Goal: Information Seeking & Learning: Learn about a topic

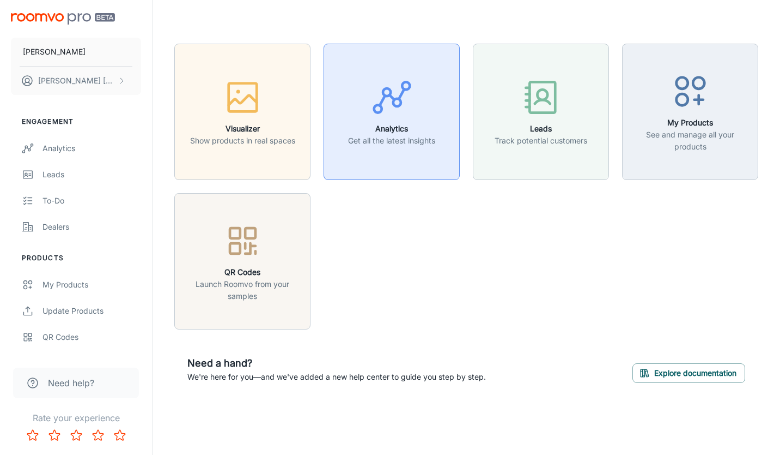
click at [352, 107] on div "button" at bounding box center [391, 99] width 87 height 45
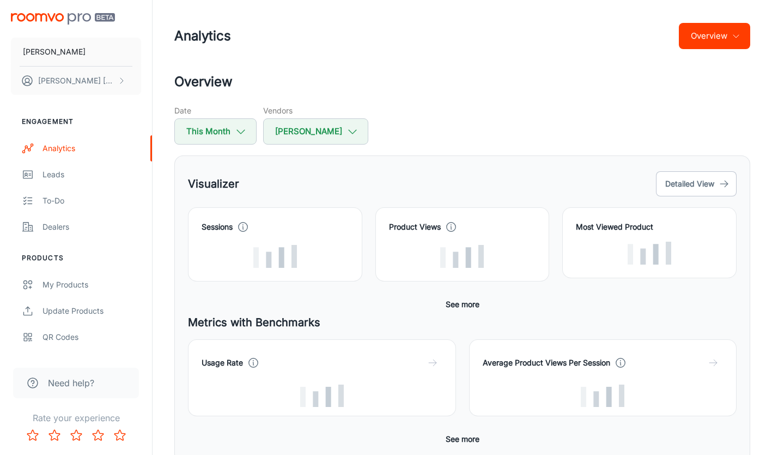
click at [706, 30] on button "Overview" at bounding box center [714, 36] width 71 height 26
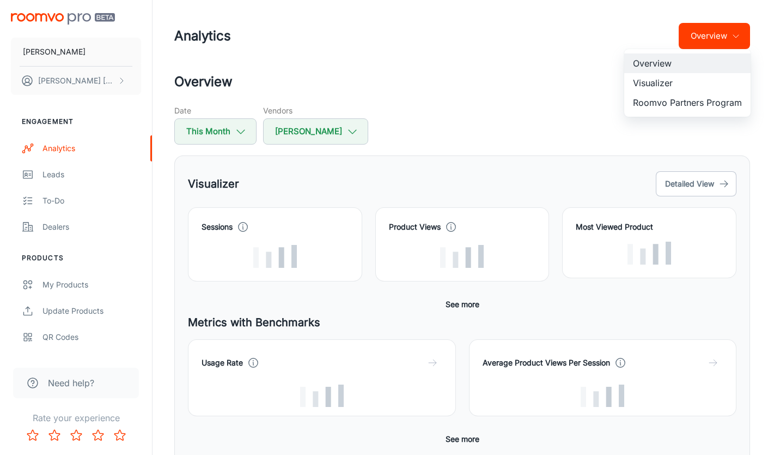
click at [666, 84] on li "Visualizer" at bounding box center [688, 83] width 126 height 20
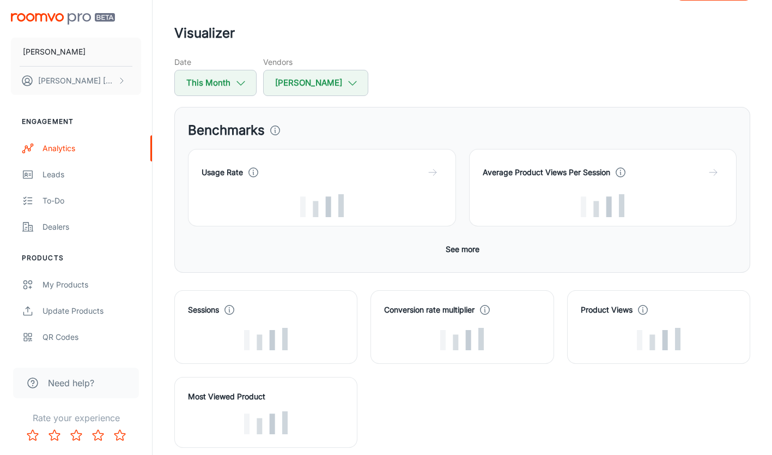
scroll to position [55, 0]
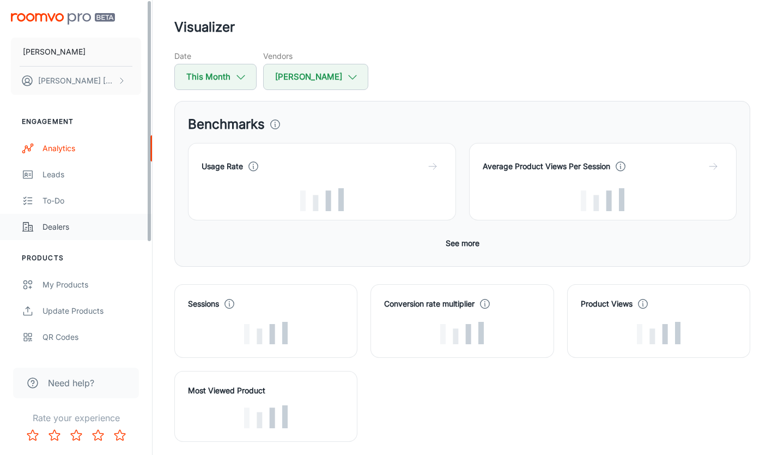
click at [51, 224] on div "Dealers" at bounding box center [92, 227] width 99 height 12
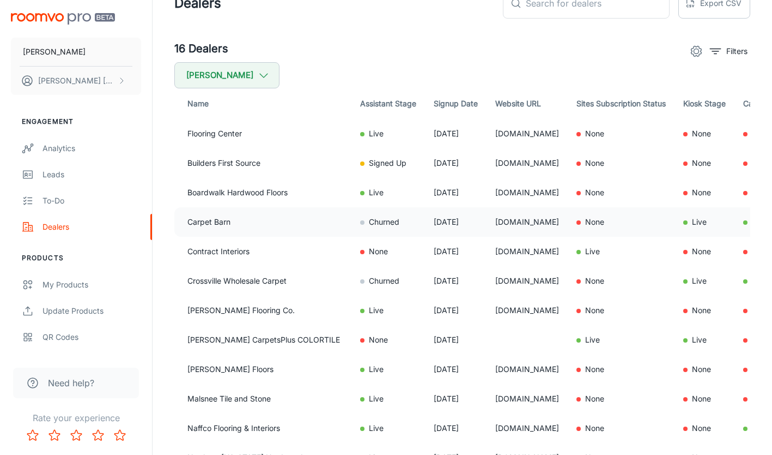
scroll to position [55, 0]
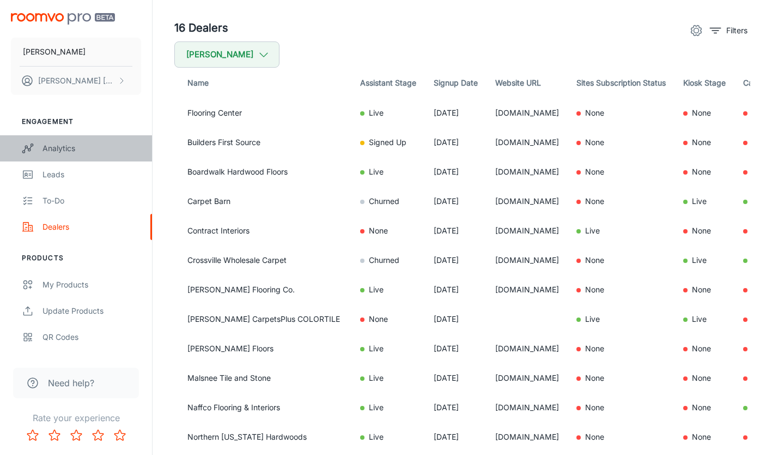
click at [57, 150] on div "Analytics" at bounding box center [92, 148] width 99 height 12
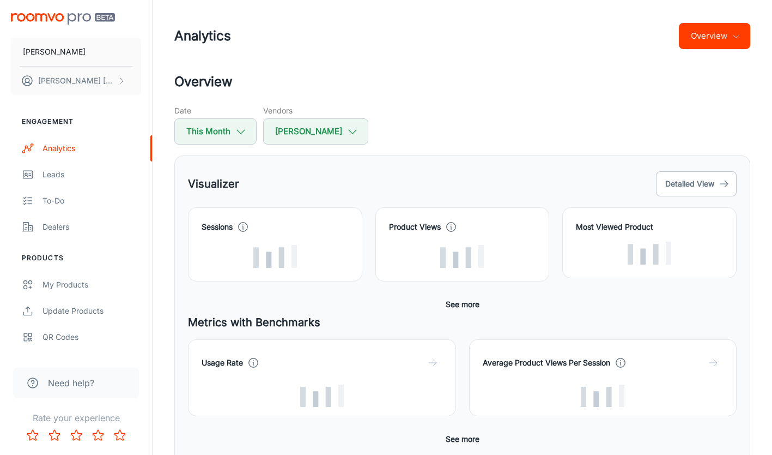
click at [701, 40] on button "Overview" at bounding box center [714, 36] width 71 height 26
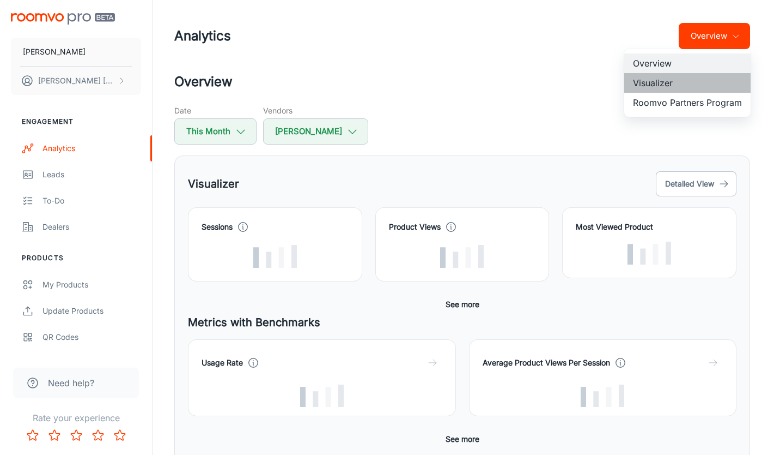
click at [695, 84] on li "Visualizer" at bounding box center [688, 83] width 126 height 20
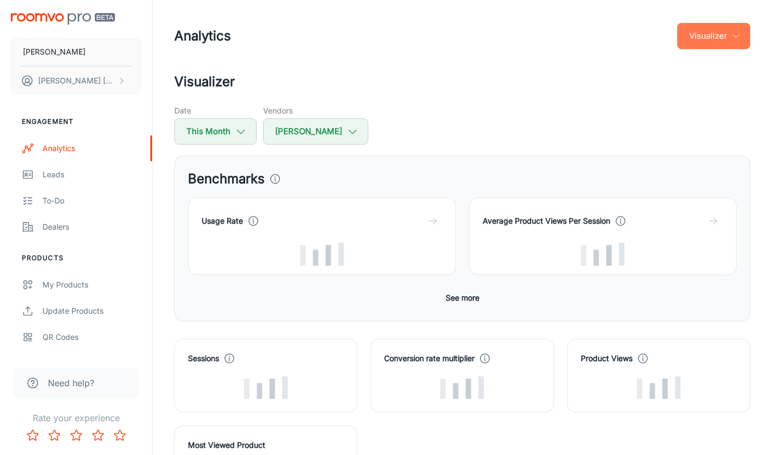
click at [707, 34] on button "Visualizer" at bounding box center [713, 36] width 73 height 26
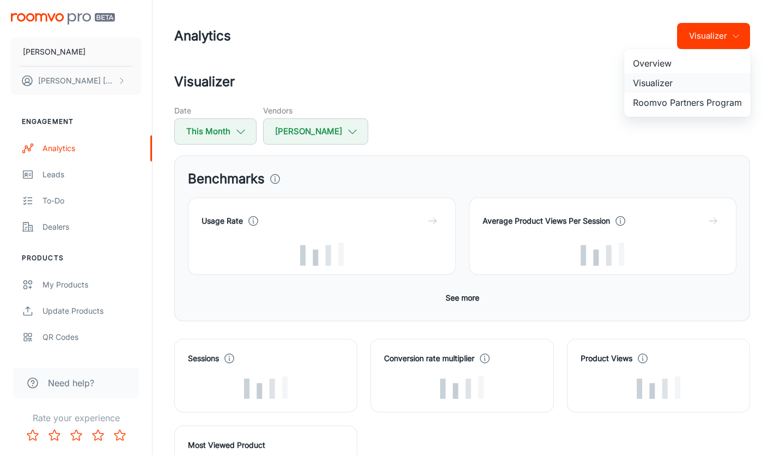
click at [665, 78] on li "Visualizer" at bounding box center [688, 83] width 126 height 20
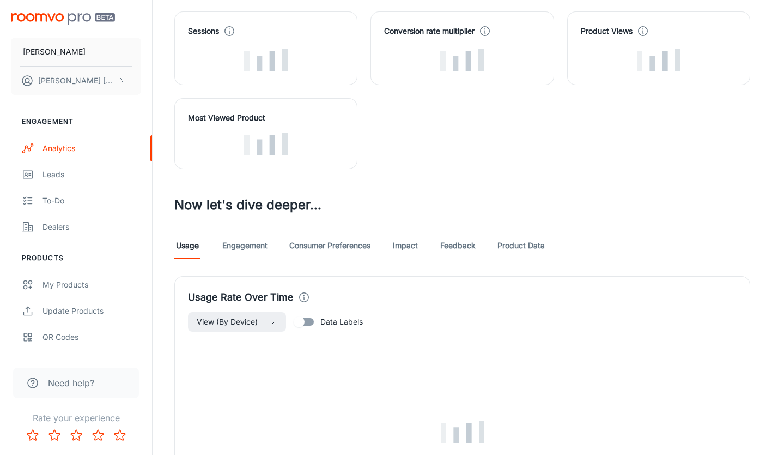
scroll to position [218, 0]
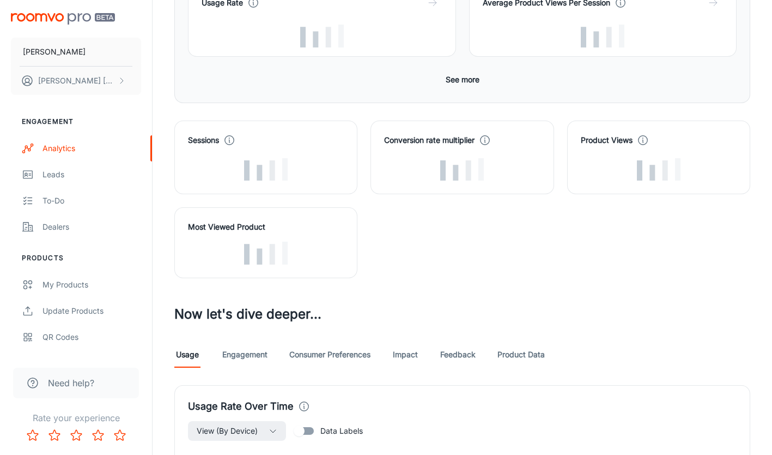
click at [518, 355] on link "Product Data" at bounding box center [521, 354] width 47 height 26
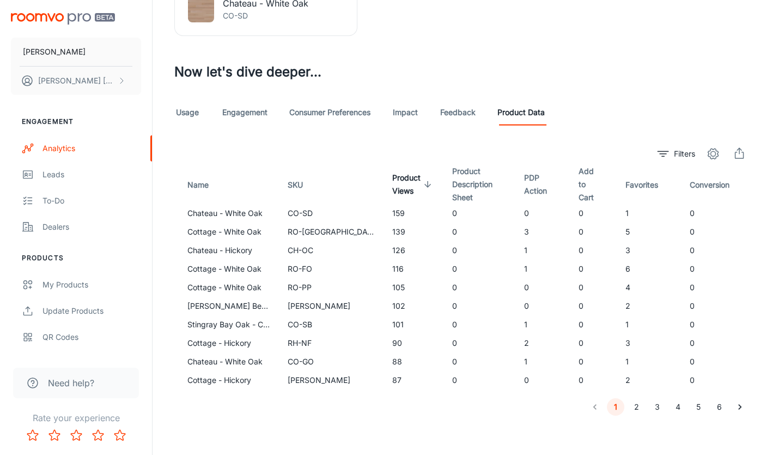
scroll to position [507, 0]
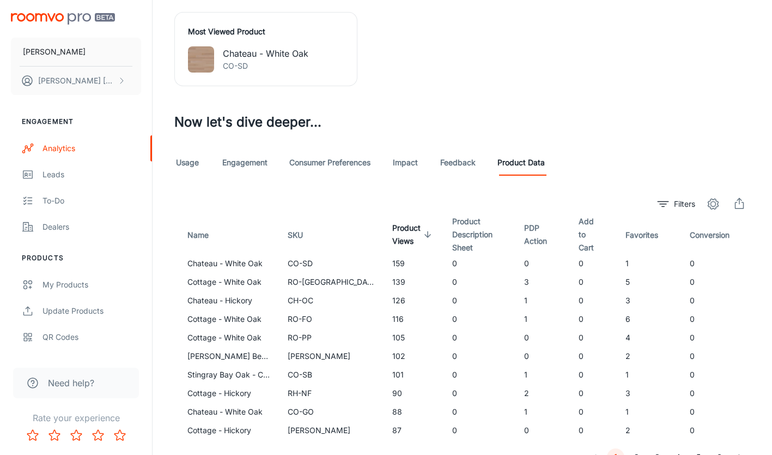
click at [240, 163] on link "Engagement" at bounding box center [244, 162] width 45 height 26
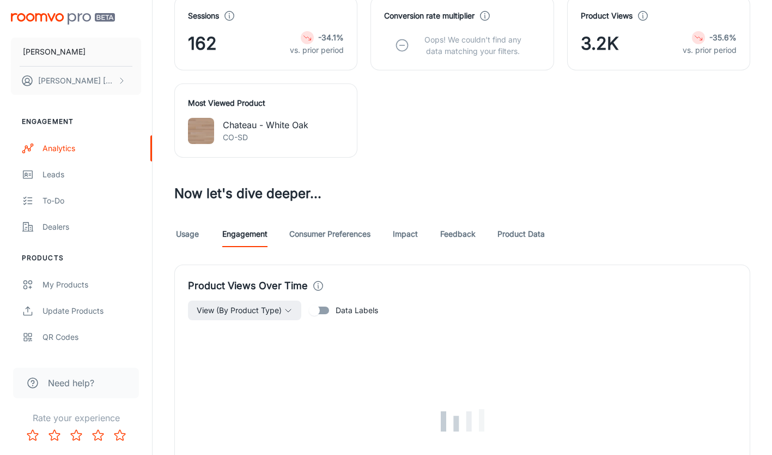
scroll to position [491, 0]
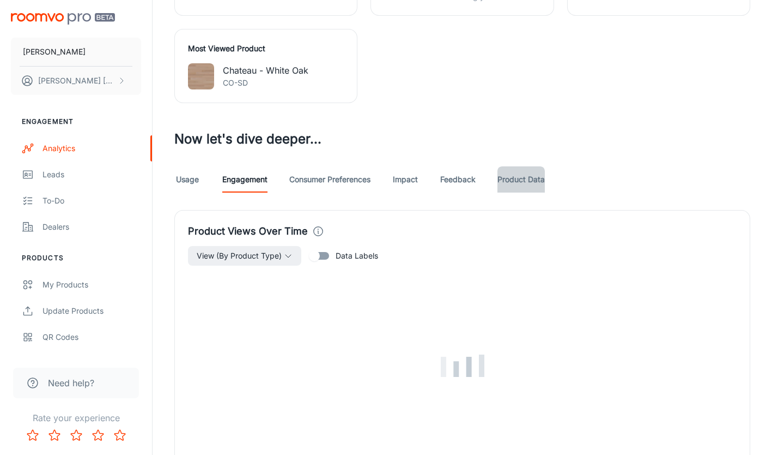
click at [505, 184] on link "Product Data" at bounding box center [521, 179] width 47 height 26
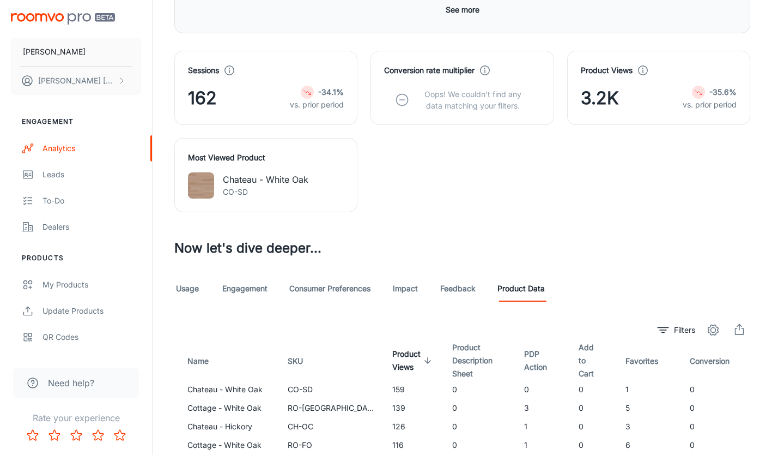
scroll to position [562, 0]
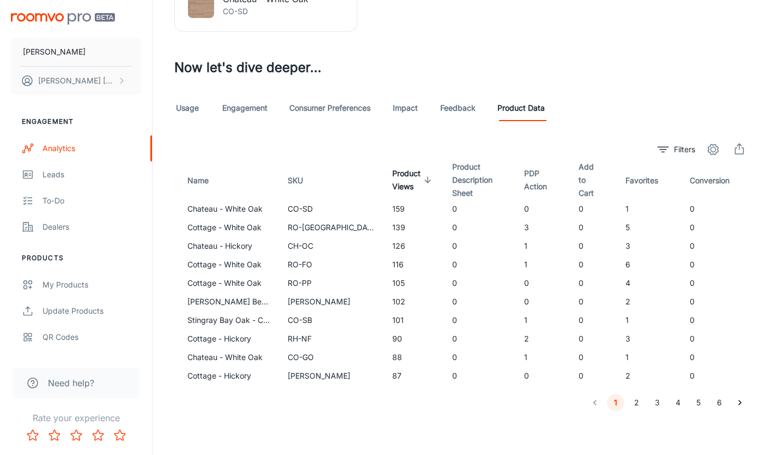
click at [459, 108] on link "Feedback" at bounding box center [457, 108] width 35 height 26
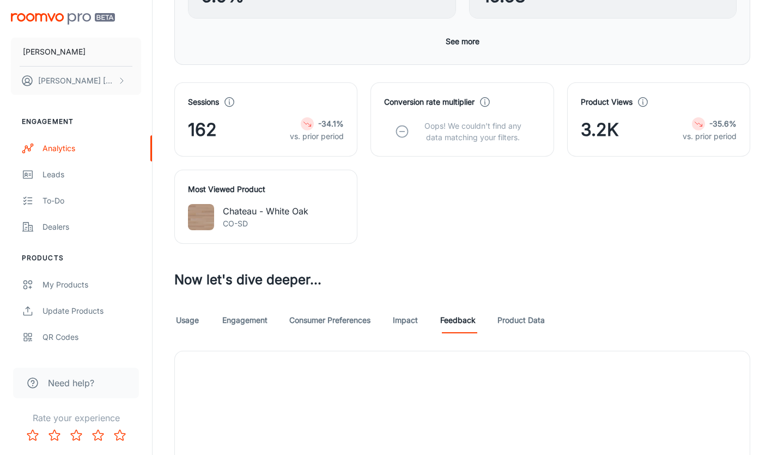
scroll to position [545, 0]
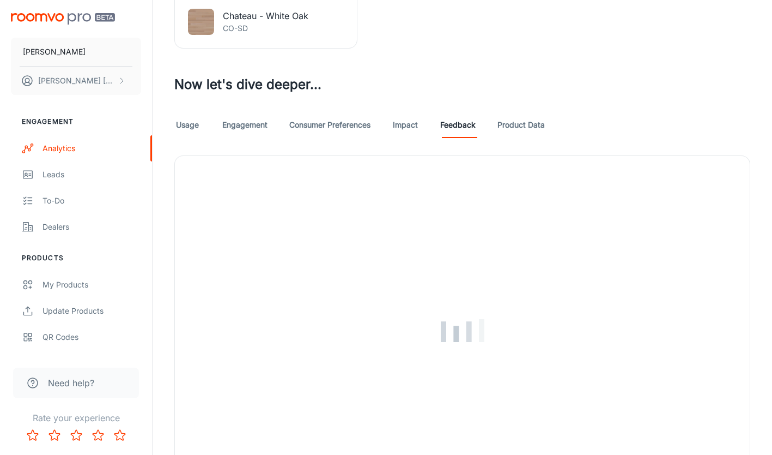
click at [347, 122] on link "Consumer Preferences" at bounding box center [329, 125] width 81 height 26
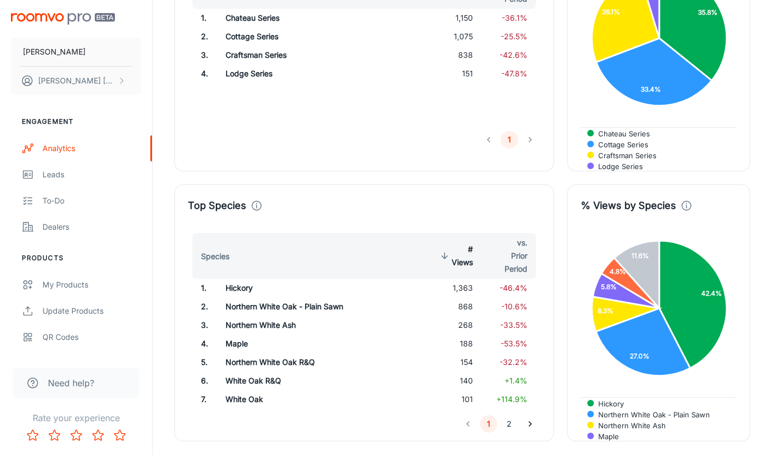
scroll to position [1272, 0]
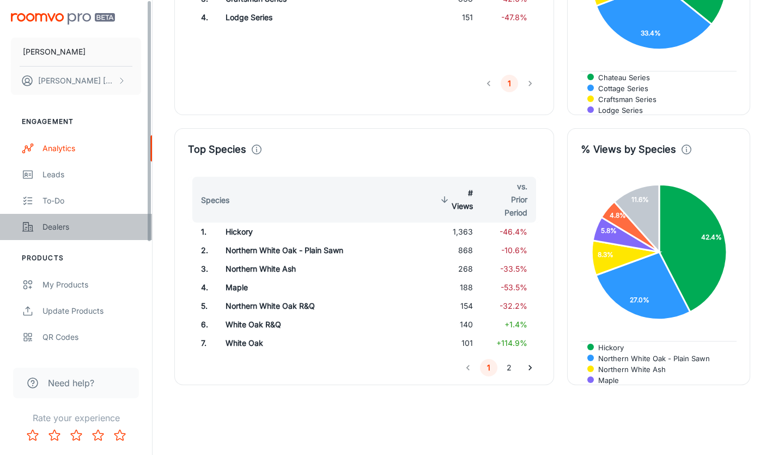
click at [48, 231] on div "Dealers" at bounding box center [92, 227] width 99 height 12
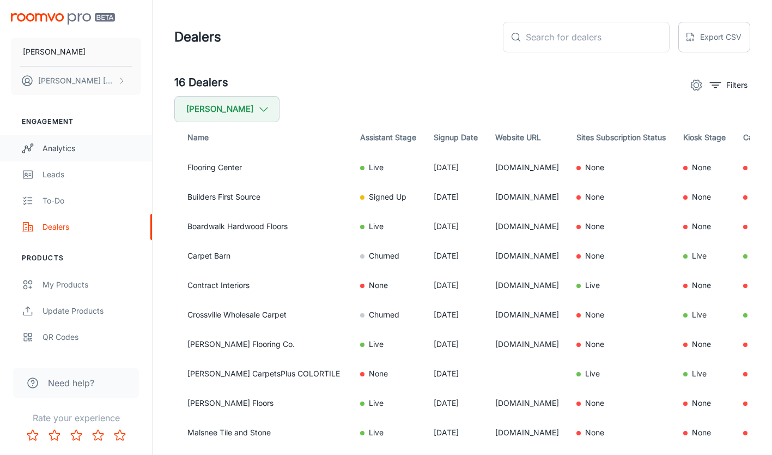
click at [68, 149] on div "Analytics" at bounding box center [92, 148] width 99 height 12
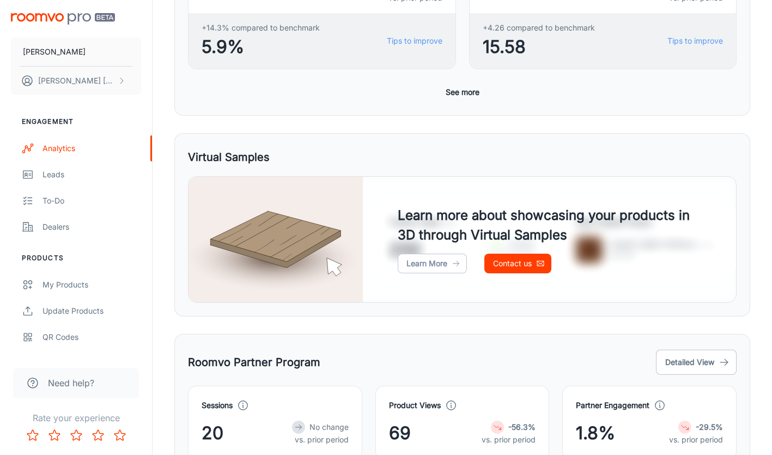
scroll to position [503, 0]
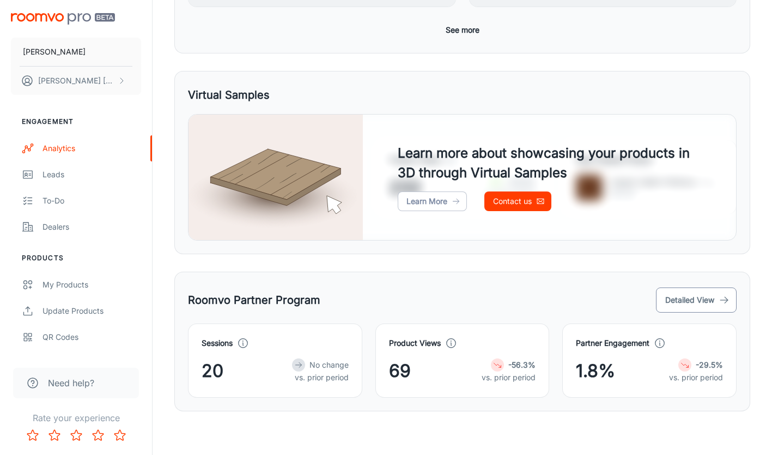
click at [687, 290] on button "Detailed View" at bounding box center [696, 299] width 81 height 25
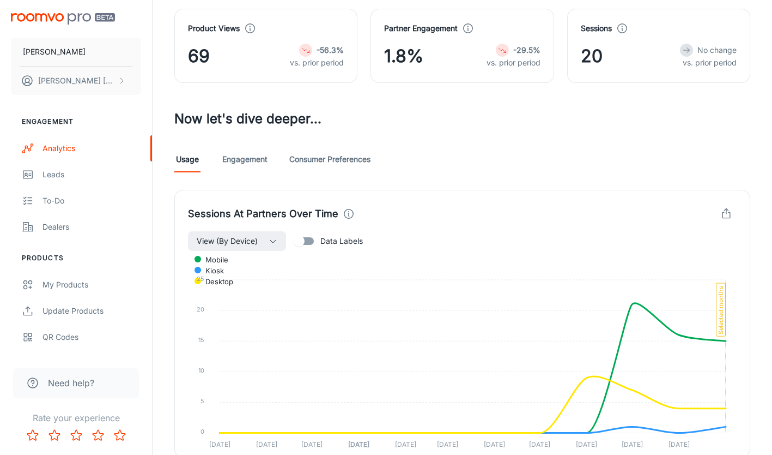
scroll to position [106, 0]
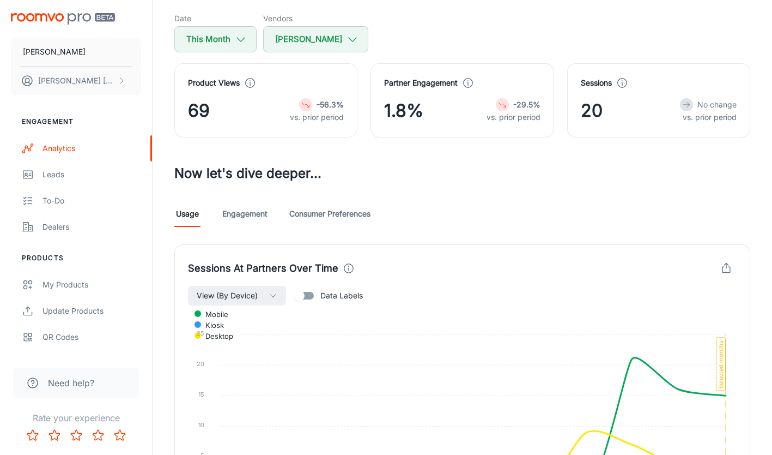
click at [332, 211] on link "Consumer Preferences" at bounding box center [329, 214] width 81 height 26
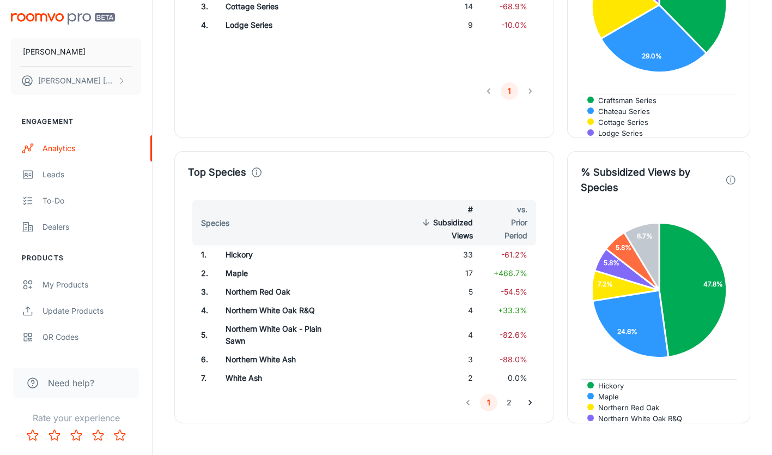
scroll to position [927, 0]
